Goal: Task Accomplishment & Management: Complete application form

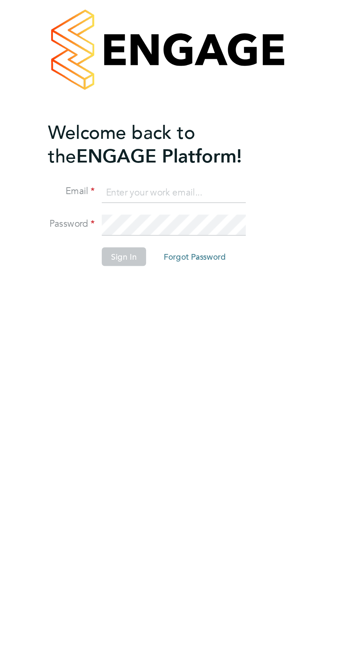
click at [162, 143] on input at bounding box center [179, 142] width 89 height 13
type input "jamesoziris@yahoo.co.uk"
click at [151, 185] on button "Sign In" at bounding box center [148, 181] width 27 height 11
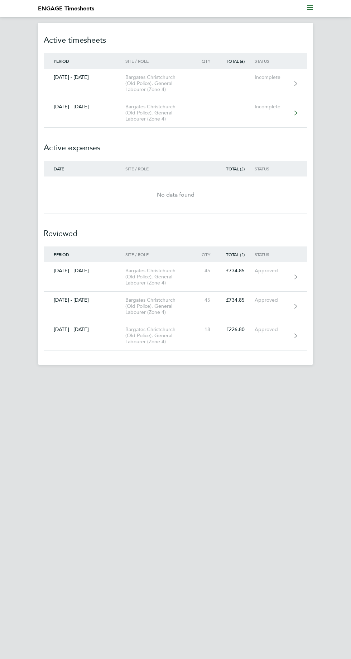
click at [184, 119] on div "Bargates Christchurch (Old Police), General Labourer (Zone 4)" at bounding box center [160, 113] width 69 height 18
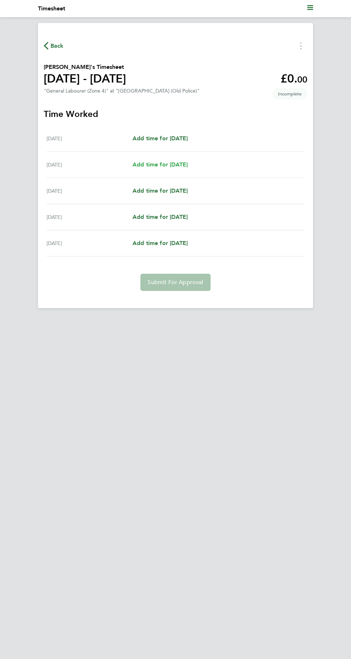
click at [174, 168] on span "Add time for [DATE]" at bounding box center [160, 164] width 55 height 7
select select "30"
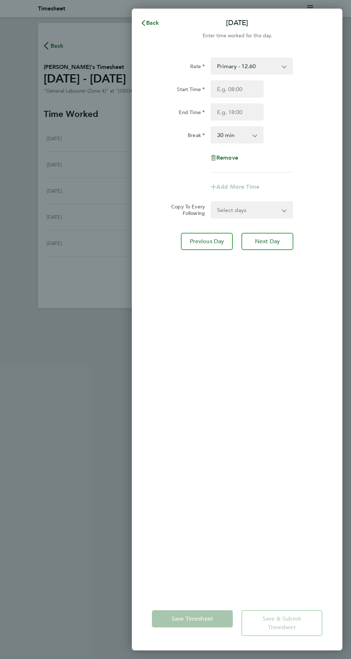
click at [257, 69] on select "Primary - 12.60 Umbrella - 16.33" at bounding box center [248, 66] width 72 height 16
select select "30"
click at [244, 89] on input "Start Time" at bounding box center [237, 88] width 53 height 17
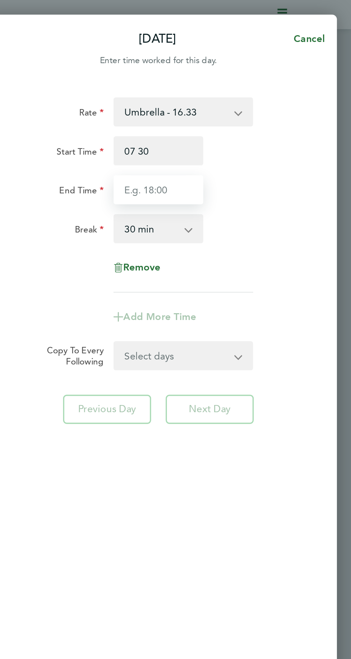
click at [238, 114] on input "End Time" at bounding box center [237, 111] width 53 height 17
type input "07:30"
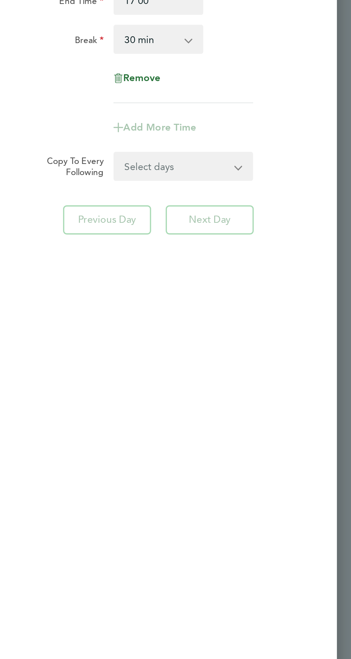
click at [267, 241] on div "Rate Umbrella - 16.33 Primary - 12.60 Start Time 07:30 End Time 17 00 Break 0 m…" at bounding box center [237, 322] width 211 height 547
type input "17:00"
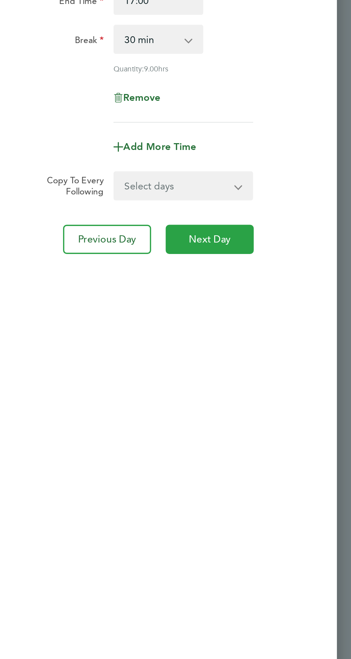
click at [274, 247] on button "Next Day" at bounding box center [268, 252] width 52 height 17
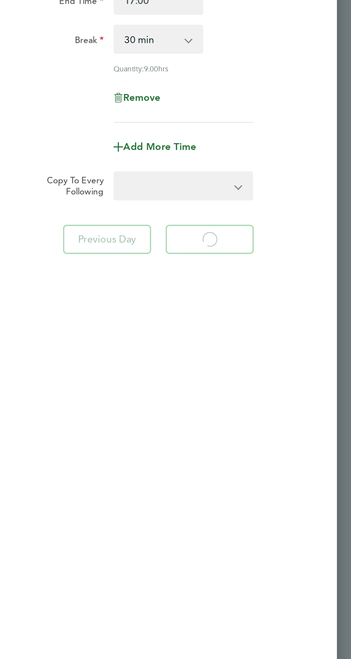
select select "30"
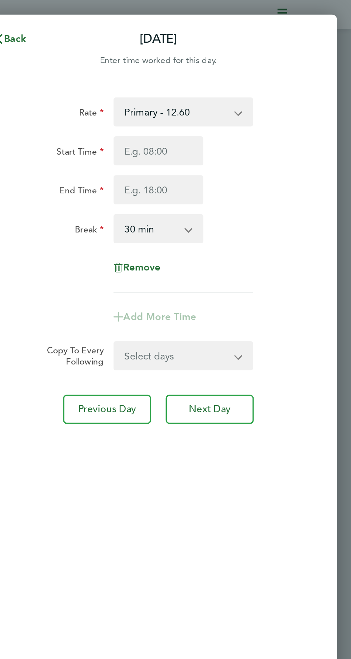
click at [254, 64] on select "Primary - 12.60 Umbrella - 16.33" at bounding box center [248, 66] width 72 height 16
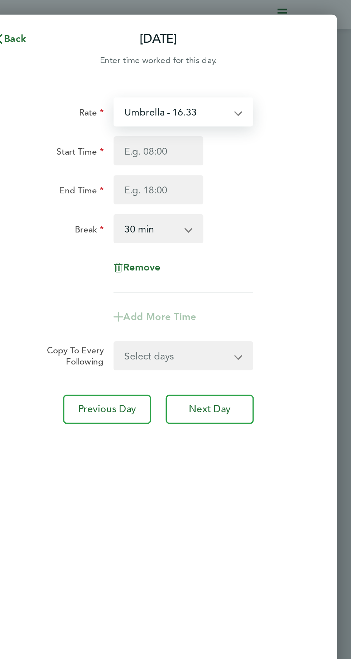
select select "30"
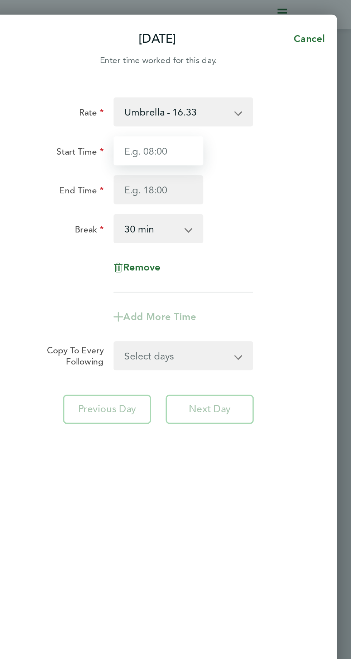
click at [241, 92] on input "Start Time" at bounding box center [237, 88] width 53 height 17
type input "07:30"
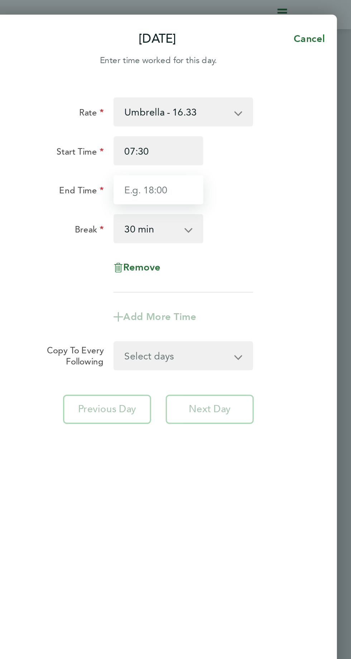
click at [236, 111] on input "End Time" at bounding box center [237, 111] width 53 height 17
type input "17:00"
click at [274, 240] on div "Rate Umbrella - 16.33 Primary - 12.60 Start Time 07:30 End Time 17:00 Break 0 m…" at bounding box center [237, 322] width 211 height 547
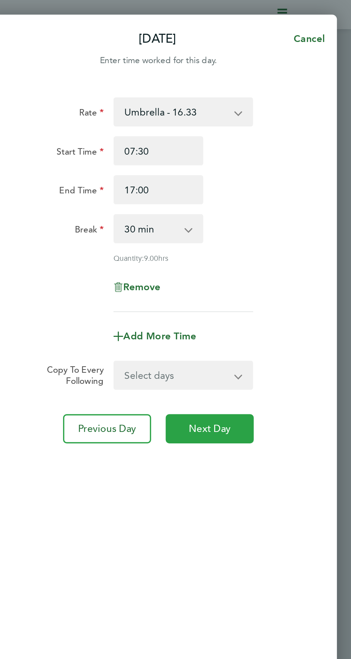
click at [274, 251] on span "Next Day" at bounding box center [267, 252] width 25 height 7
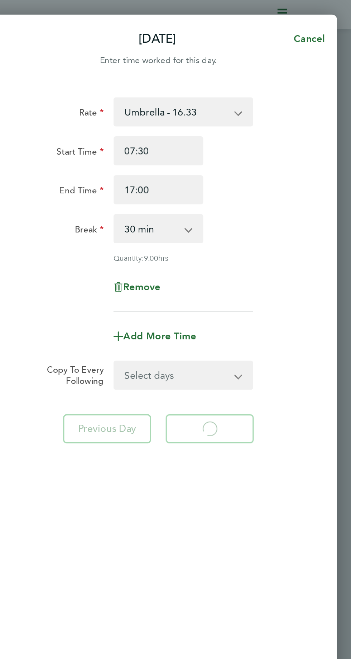
select select "30"
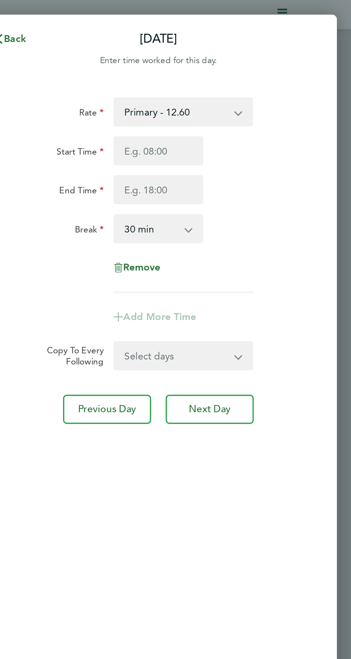
click at [253, 67] on select "Primary - 12.60 Umbrella - 16.33" at bounding box center [248, 66] width 72 height 16
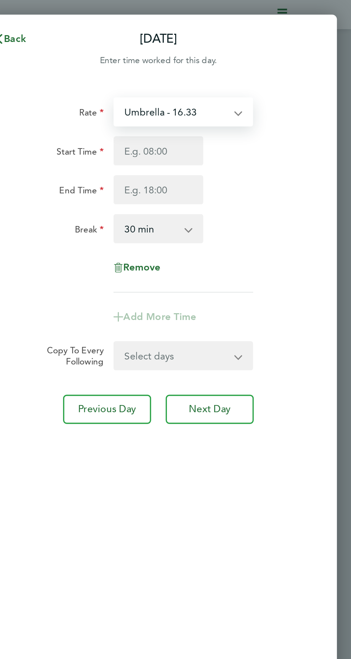
select select "30"
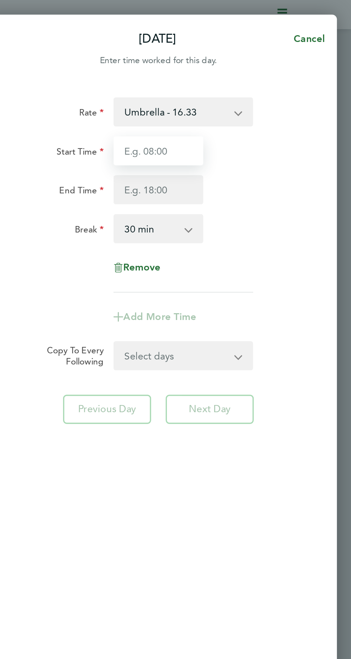
click at [241, 88] on input "Start Time" at bounding box center [237, 88] width 53 height 17
type input "07:30"
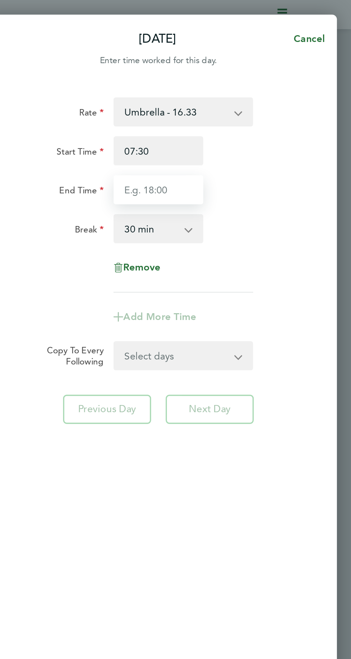
click at [241, 113] on input "End Time" at bounding box center [237, 111] width 53 height 17
type input "17:00"
click at [274, 236] on div "Rate Umbrella - 16.33 Primary - 12.60 Start Time 07:30 End Time 17:00 Break 0 m…" at bounding box center [237, 322] width 211 height 547
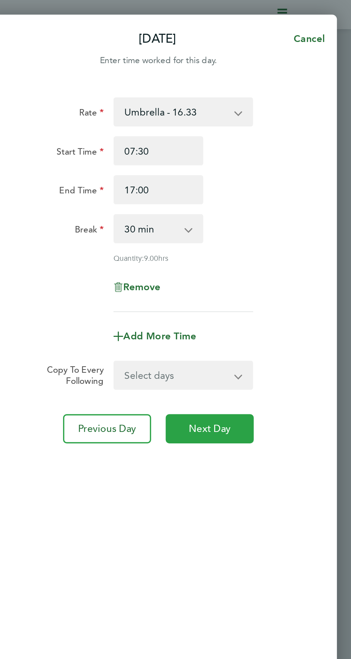
click at [277, 248] on button "Next Day" at bounding box center [268, 252] width 52 height 17
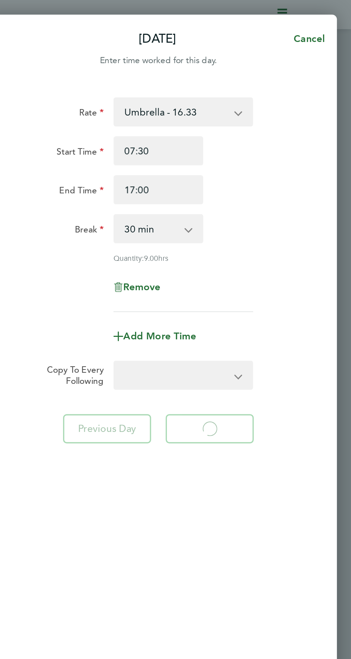
select select "30"
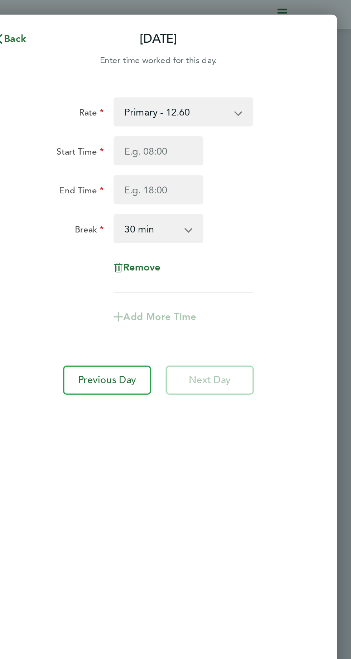
click at [260, 65] on select "Primary - 12.60 Umbrella - 16.33" at bounding box center [248, 66] width 72 height 16
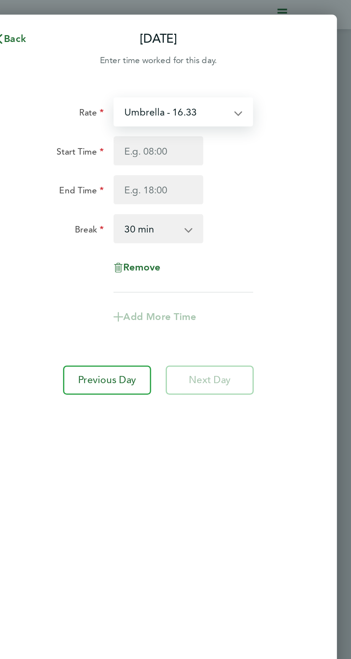
select select "30"
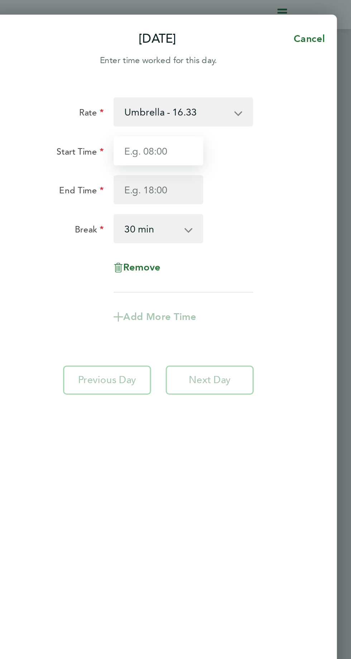
click at [239, 85] on input "Start Time" at bounding box center [237, 88] width 53 height 17
type input "07:30"
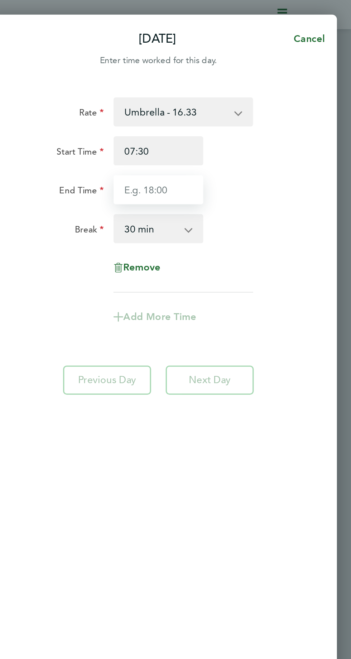
click at [241, 108] on input "End Time" at bounding box center [237, 111] width 53 height 17
type input "17:00"
click at [303, 174] on app-timesheet-line-form-group "Rate Umbrella - 16.33 Primary - 12.60 Start Time 07:30 End Time 17:00 Break 0 m…" at bounding box center [237, 126] width 171 height 138
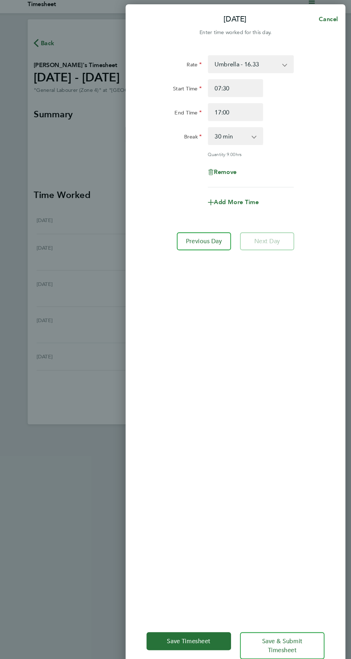
click at [276, 225] on div "Rate Umbrella - 16.33 Primary - 12.60 Start Time 07:30 End Time 17:00 Break 0 m…" at bounding box center [237, 322] width 211 height 547
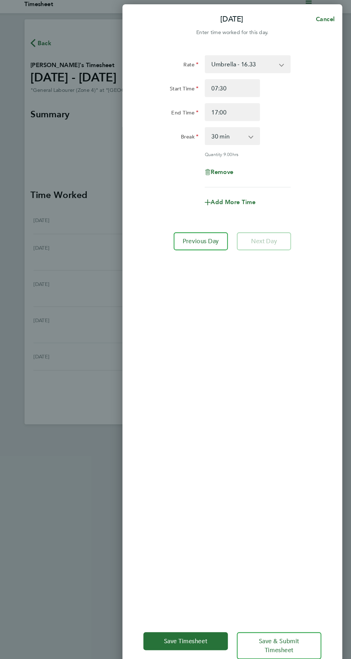
click at [276, 231] on app-form-button "Next Day" at bounding box center [265, 235] width 56 height 17
click at [273, 234] on app-form-button "Next Day" at bounding box center [265, 235] width 56 height 17
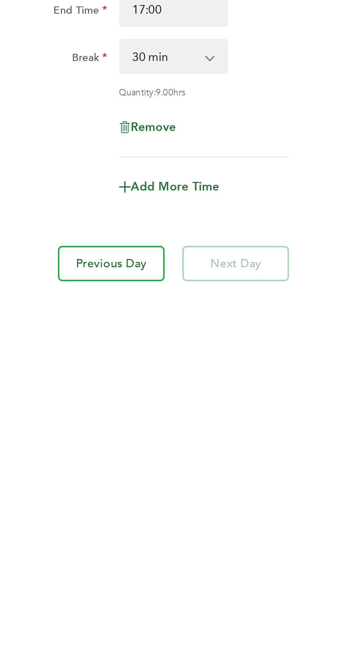
click at [264, 235] on app-form-button "Next Day" at bounding box center [265, 235] width 56 height 17
click at [267, 237] on app-form-button "Next Day" at bounding box center [265, 235] width 56 height 17
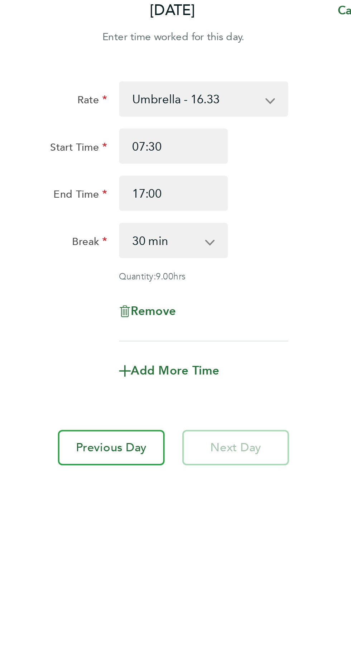
click at [294, 109] on div "End Time 17:00" at bounding box center [237, 111] width 176 height 17
click at [263, 236] on app-form-button "Next Day" at bounding box center [265, 235] width 56 height 17
click at [273, 233] on app-form-button "Next Day" at bounding box center [265, 235] width 56 height 17
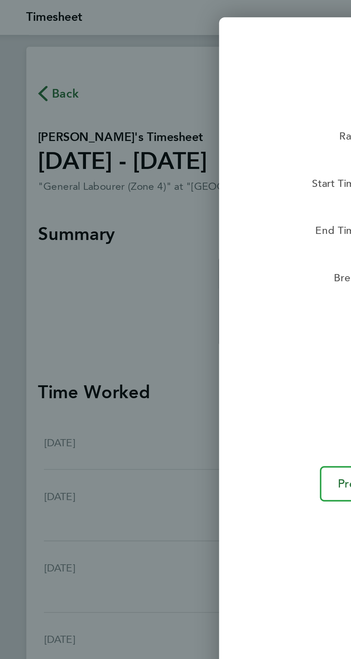
click at [95, 145] on div "[DATE] Cancel Enter time worked for this day. Rate Umbrella - 16.33 Primary - 1…" at bounding box center [175, 329] width 351 height 659
click at [108, 151] on div "[DATE] Cancel Enter time worked for this day. Rate Umbrella - 16.33 Primary - 1…" at bounding box center [175, 329] width 351 height 659
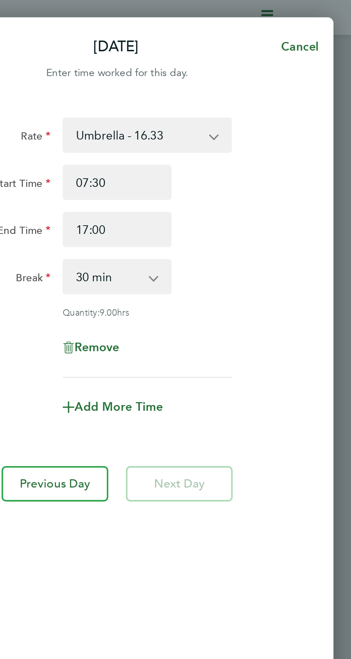
click at [265, 223] on div "Rate Umbrella - 16.33 Primary - 12.60 Start Time 07:30 End Time 17:00 Break 0 m…" at bounding box center [237, 322] width 211 height 547
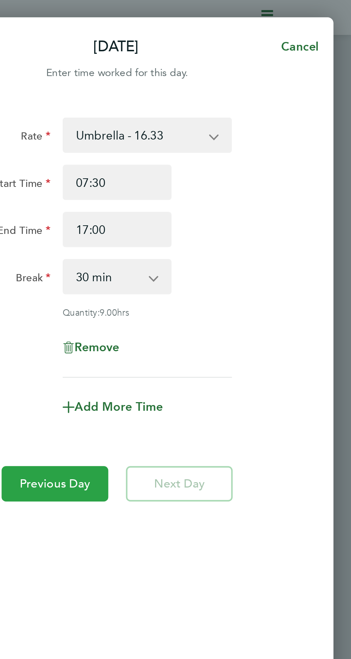
click at [213, 234] on span "Previous Day" at bounding box center [207, 235] width 34 height 7
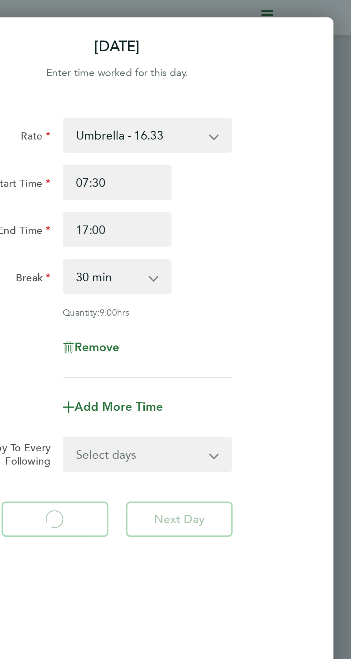
select select "30"
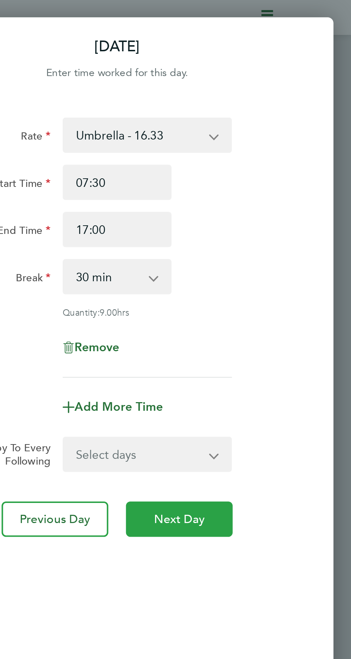
click at [269, 251] on span "Next Day" at bounding box center [267, 252] width 25 height 7
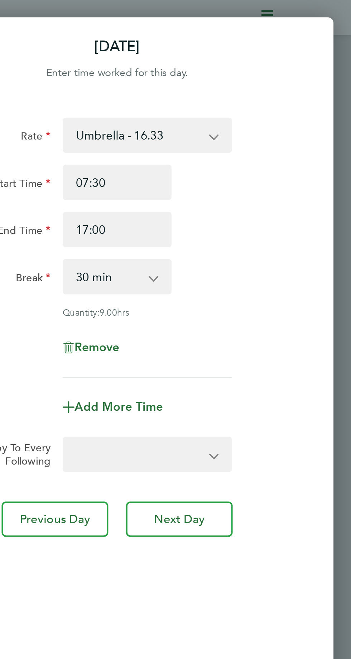
select select "30"
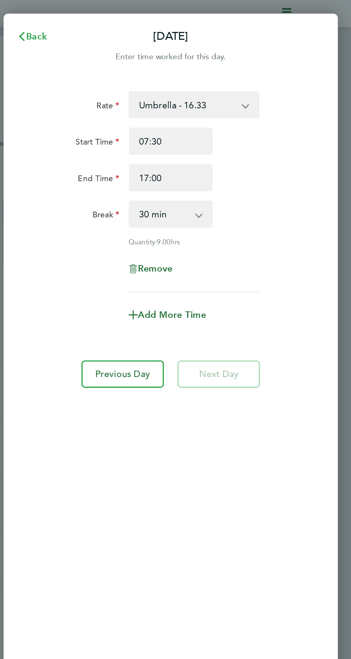
click at [156, 23] on span "Back" at bounding box center [152, 22] width 13 height 7
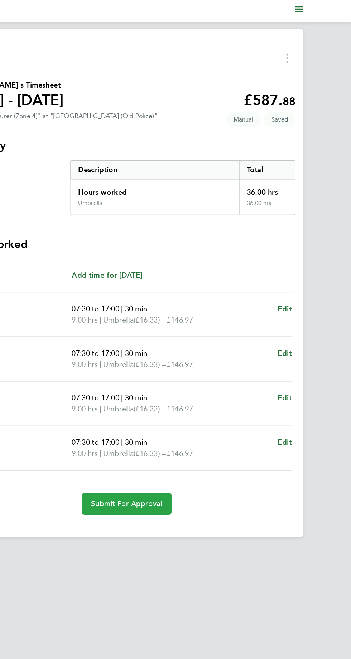
click at [173, 387] on button "Submit For Approval" at bounding box center [176, 393] width 70 height 17
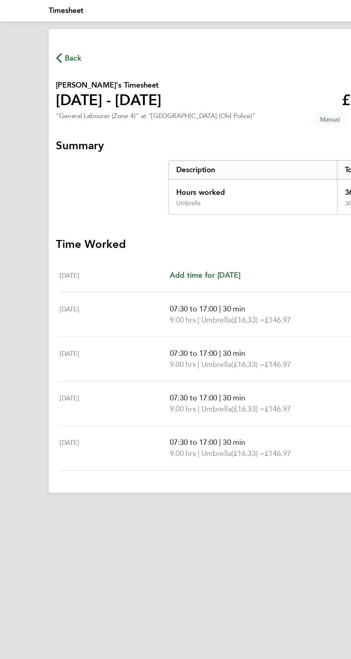
click at [59, 42] on span "Back" at bounding box center [57, 46] width 13 height 9
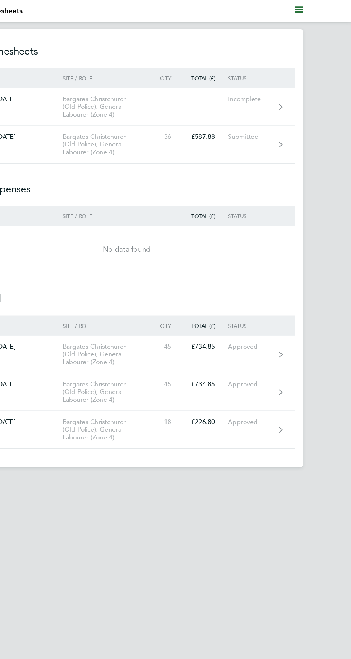
click at [310, 9] on polygon "Main navigation" at bounding box center [311, 9] width 6 height 1
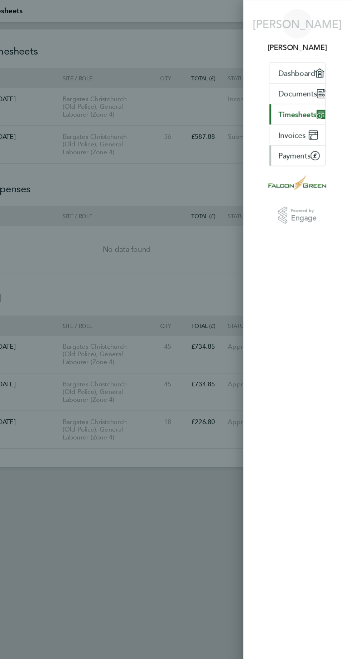
click at [313, 115] on button "Payments" at bounding box center [309, 122] width 45 height 16
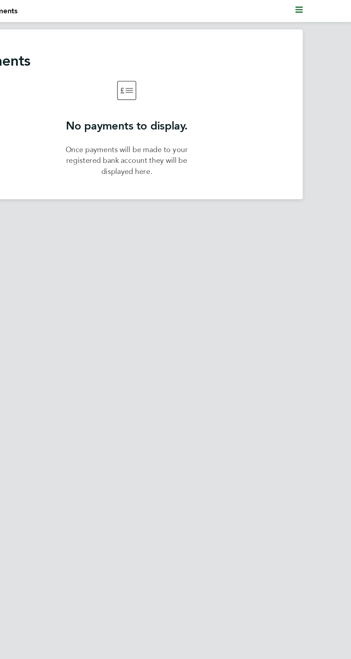
click at [310, 8] on polygon "Main navigation" at bounding box center [311, 7] width 6 height 1
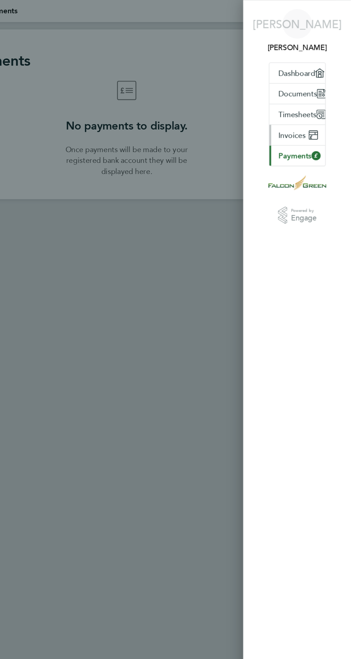
click at [315, 103] on button "Invoices" at bounding box center [309, 106] width 44 height 16
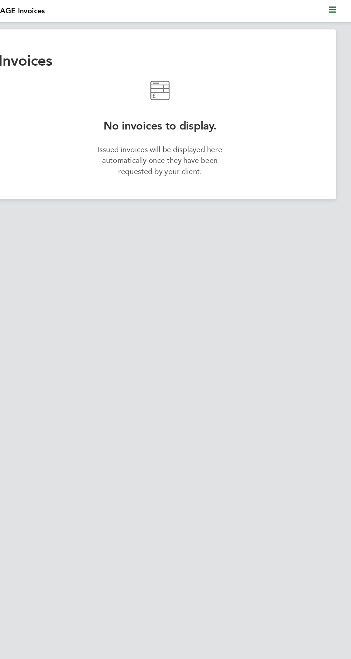
click at [313, 8] on polygon "Main navigation" at bounding box center [311, 7] width 6 height 1
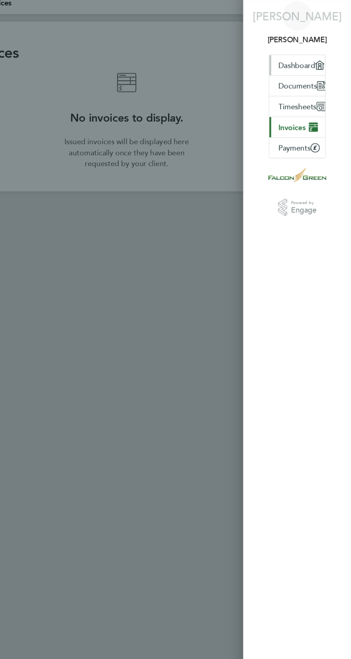
click at [322, 59] on span "Dashboard" at bounding box center [308, 57] width 29 height 7
